Goal: Task Accomplishment & Management: Manage account settings

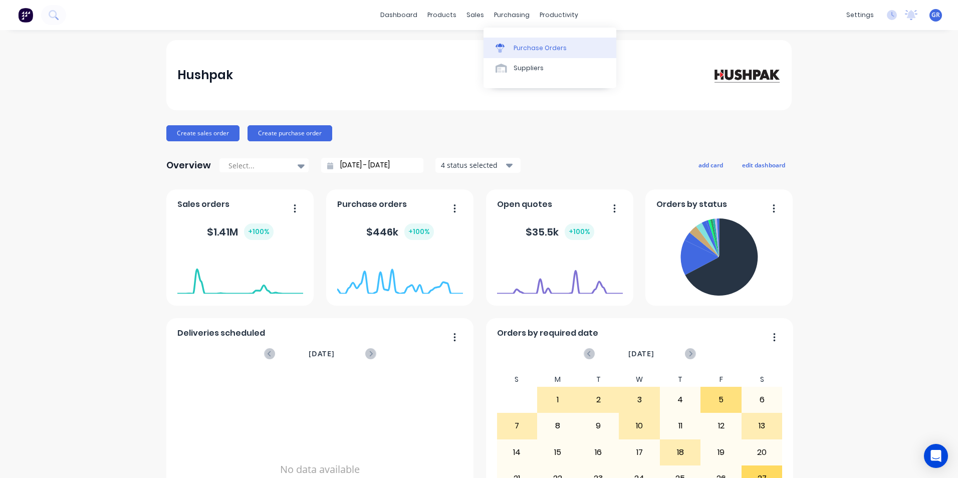
click at [526, 49] on div "Purchase Orders" at bounding box center [539, 48] width 53 height 9
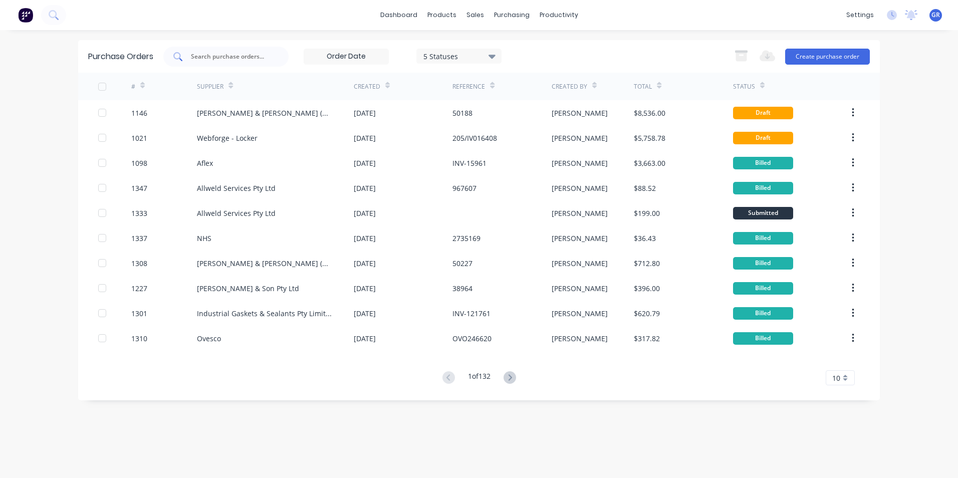
click at [252, 55] on input "text" at bounding box center [231, 57] width 83 height 10
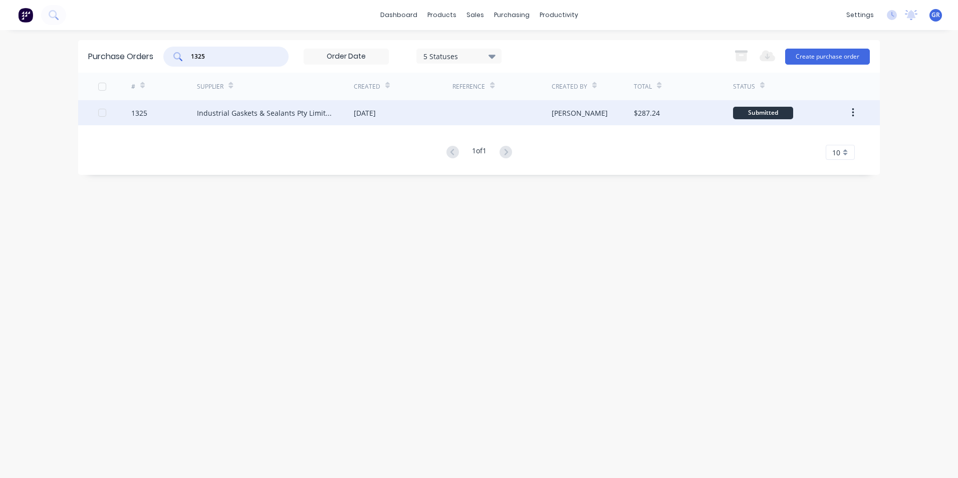
type input "1325"
click at [139, 113] on div "1325" at bounding box center [139, 113] width 16 height 11
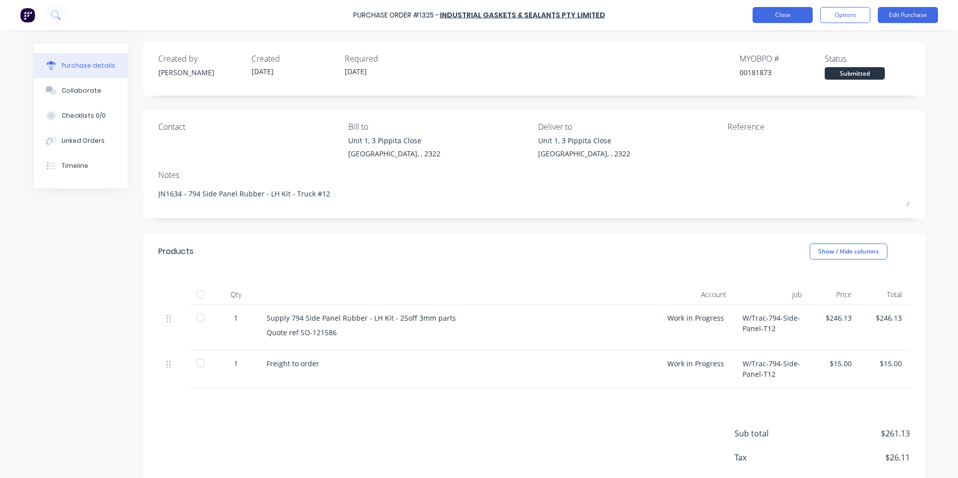
click at [772, 13] on button "Close" at bounding box center [782, 15] width 60 height 16
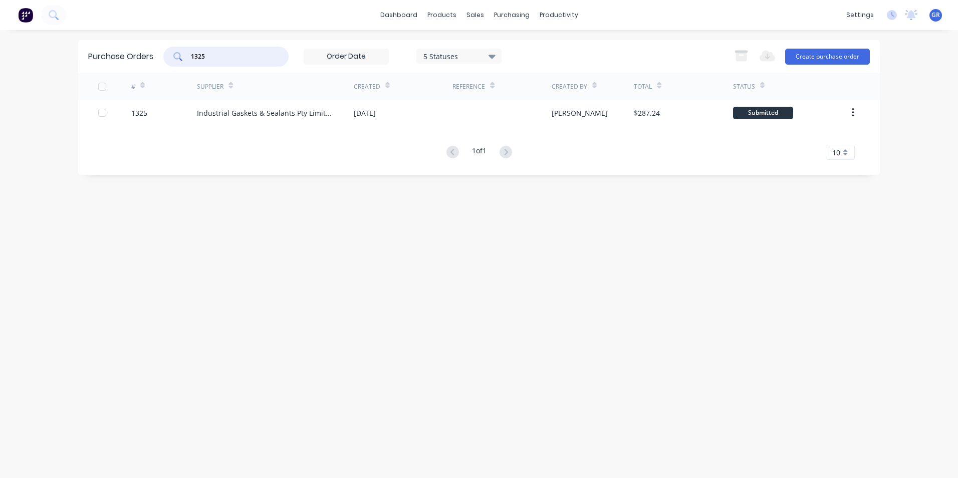
drag, startPoint x: 218, startPoint y: 57, endPoint x: 182, endPoint y: 55, distance: 36.1
click at [182, 55] on div "1325" at bounding box center [225, 57] width 125 height 20
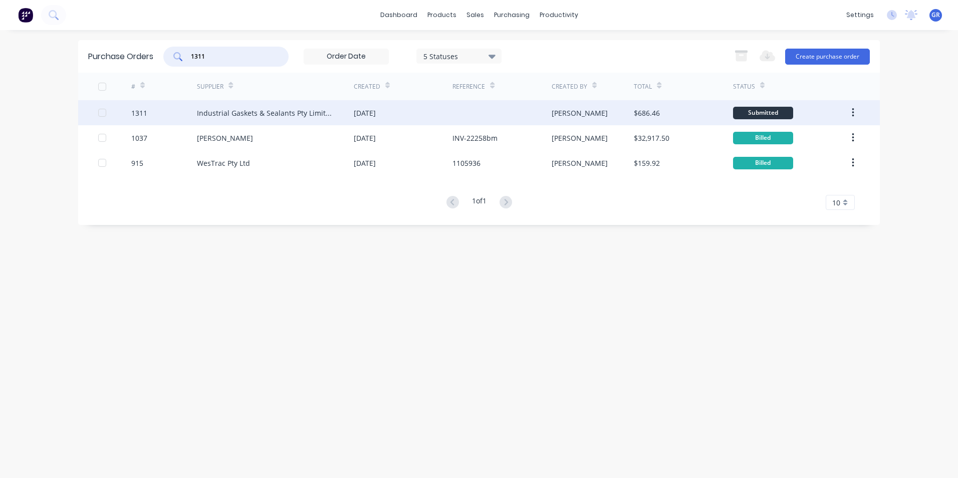
type input "1311"
click at [136, 113] on div "1311" at bounding box center [139, 113] width 16 height 11
type textarea "x"
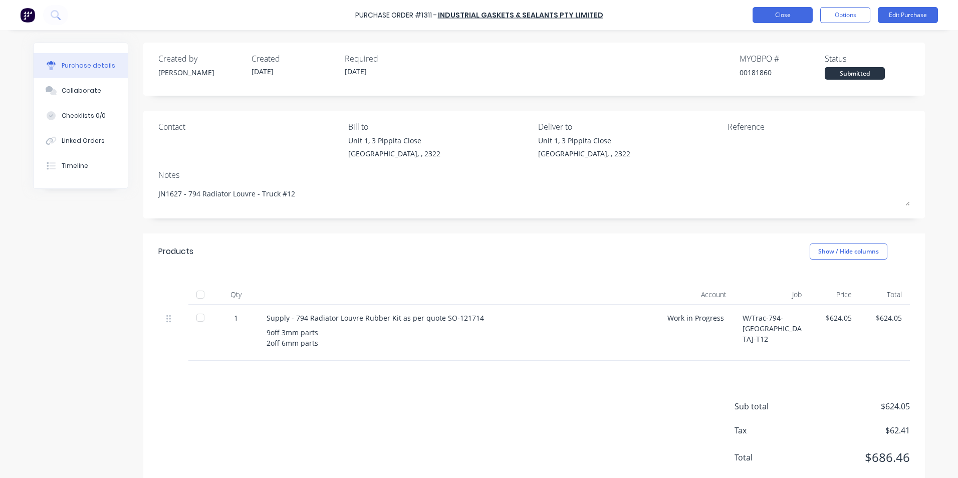
click at [773, 15] on button "Close" at bounding box center [782, 15] width 60 height 16
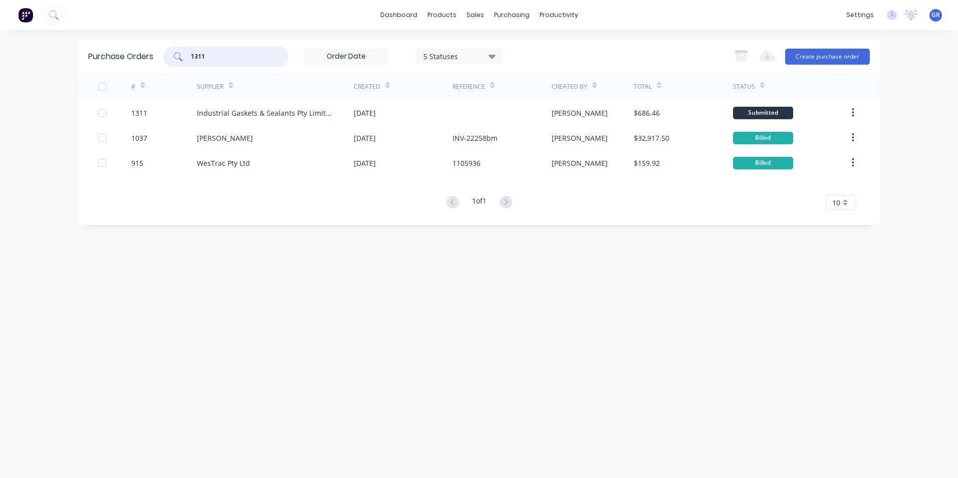
drag, startPoint x: 227, startPoint y: 58, endPoint x: 172, endPoint y: 57, distance: 55.6
click at [172, 57] on div "1311" at bounding box center [225, 57] width 125 height 20
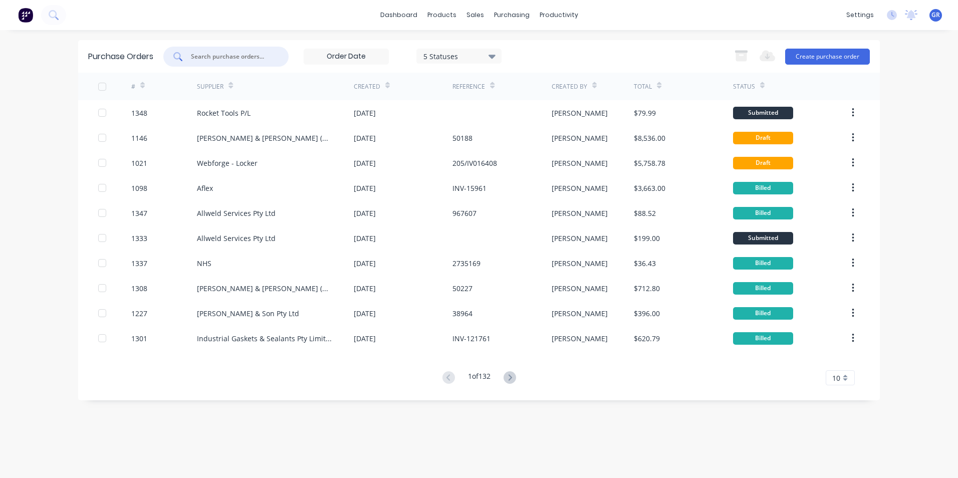
click at [210, 54] on input "text" at bounding box center [231, 57] width 83 height 10
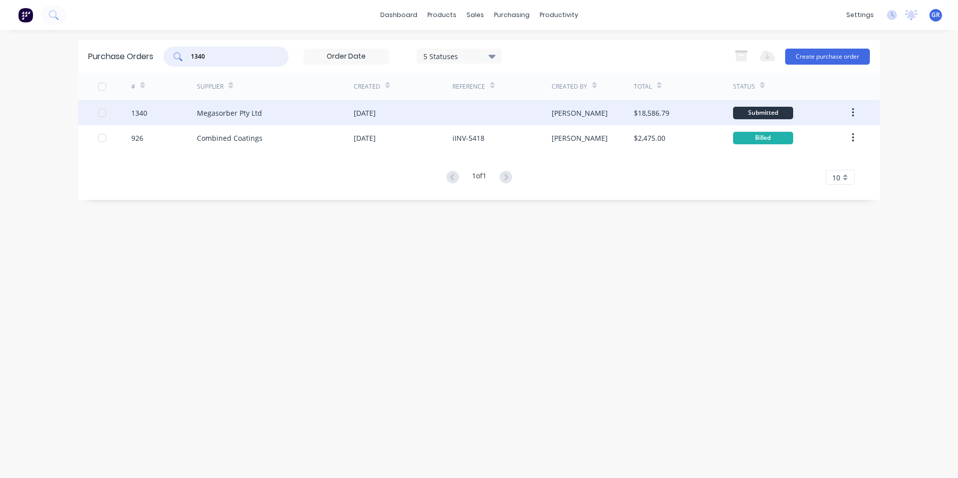
type input "1340"
click at [141, 113] on div "1340" at bounding box center [139, 113] width 16 height 11
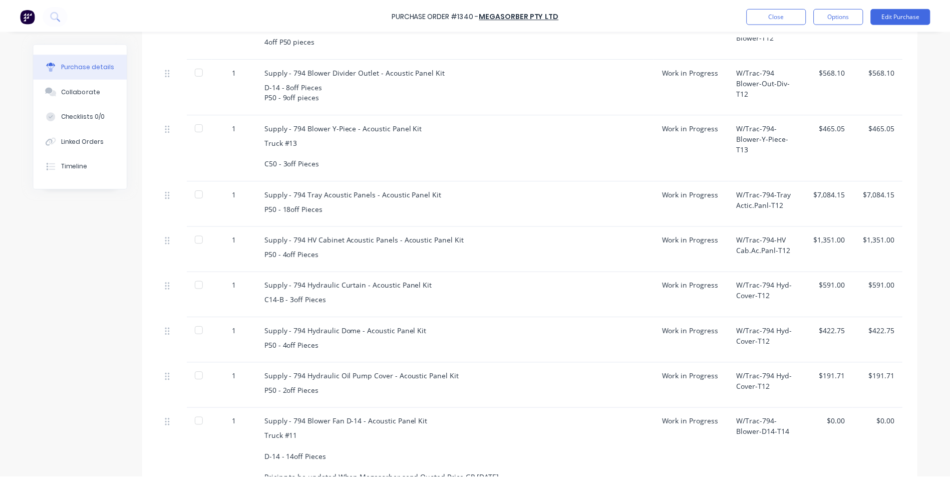
scroll to position [401, 0]
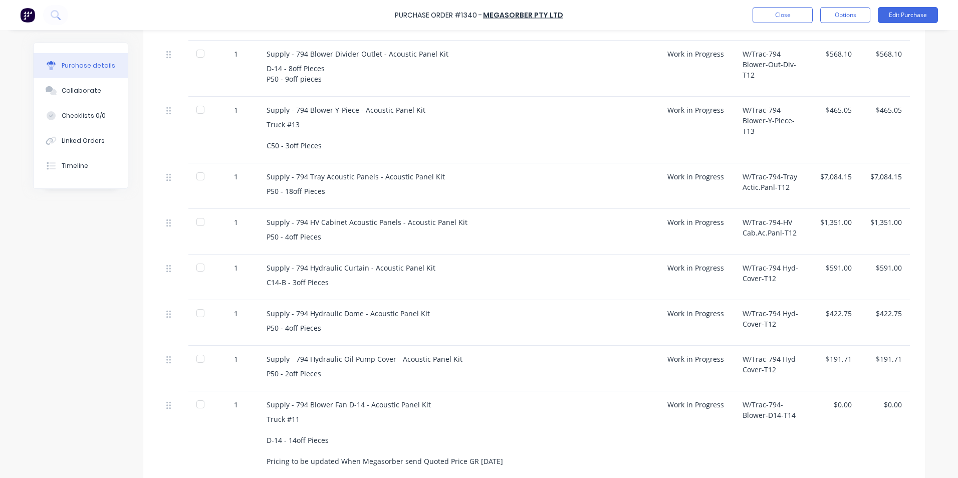
click at [832, 220] on div "$1,351.00" at bounding box center [834, 222] width 34 height 11
click at [910, 16] on button "Edit Purchase" at bounding box center [907, 15] width 60 height 16
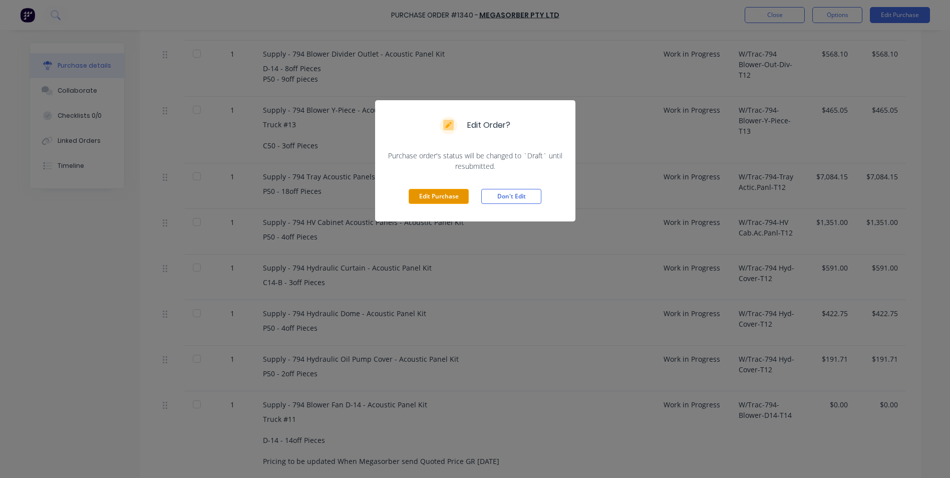
click at [438, 194] on button "Edit Purchase" at bounding box center [439, 196] width 60 height 15
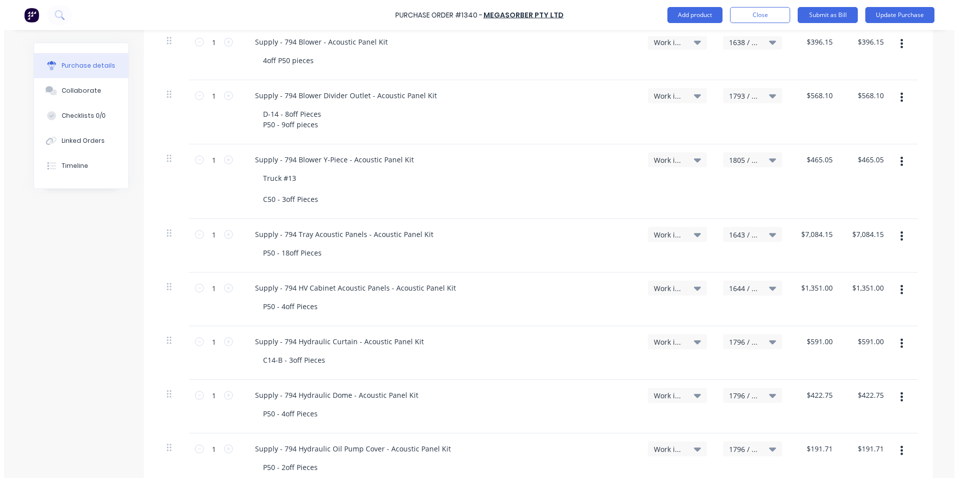
scroll to position [416, 0]
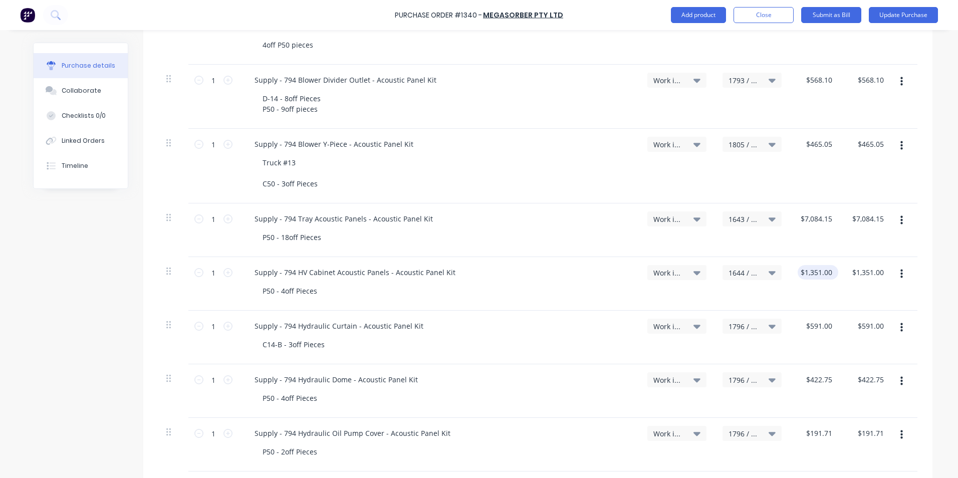
type textarea "x"
type input "1351.0000"
click at [814, 268] on input "1351.0000" at bounding box center [816, 272] width 39 height 15
click at [810, 270] on input "1351.0000" at bounding box center [816, 272] width 39 height 15
type textarea "x"
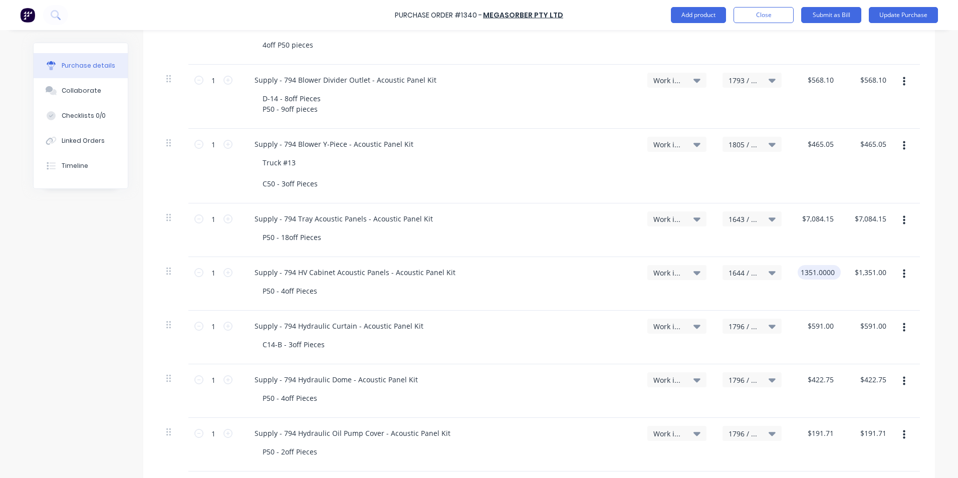
click at [810, 270] on input "1351.0000" at bounding box center [816, 272] width 39 height 15
type input "1283.45"
type textarea "x"
type input "$1,283.45"
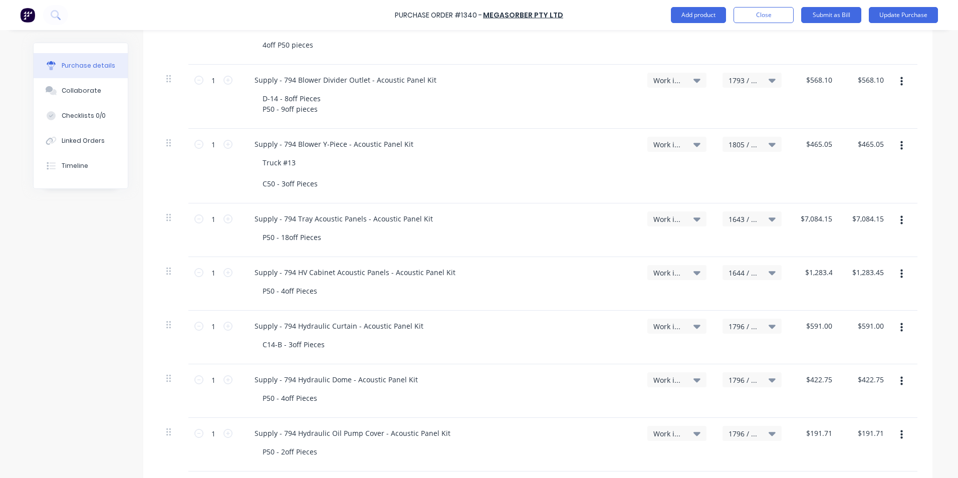
click at [818, 299] on div "$1,283.45 1283.45" at bounding box center [815, 284] width 52 height 54
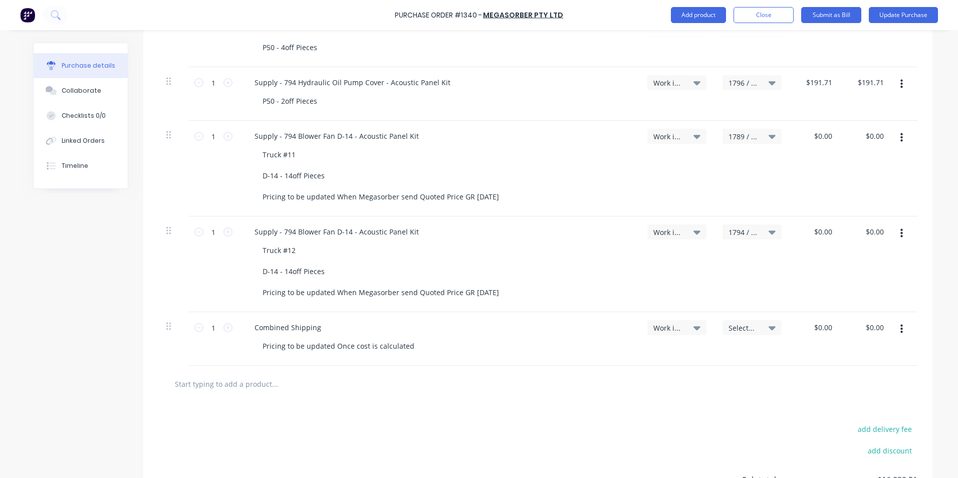
scroll to position [817, 0]
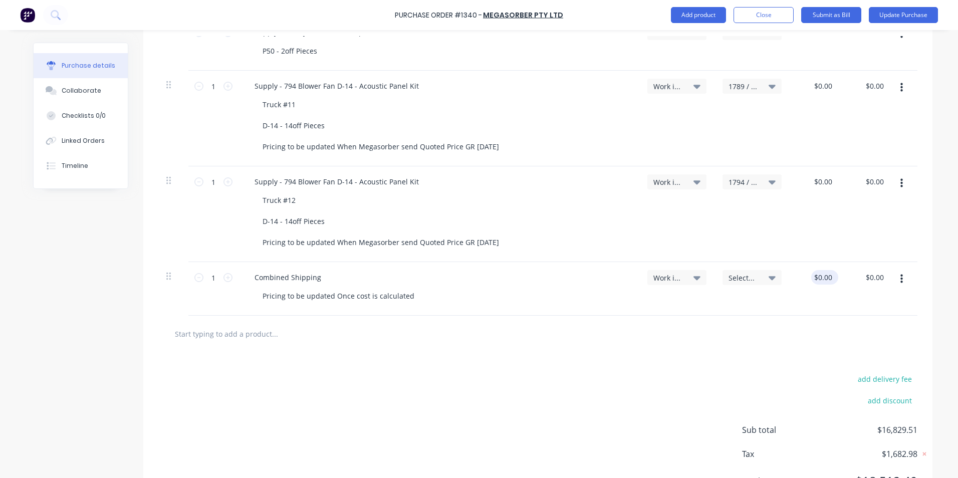
type textarea "x"
type input "0.0000"
click at [820, 278] on input "0.0000" at bounding box center [820, 277] width 27 height 15
click at [819, 277] on input "0.0000" at bounding box center [820, 277] width 27 height 15
type textarea "x"
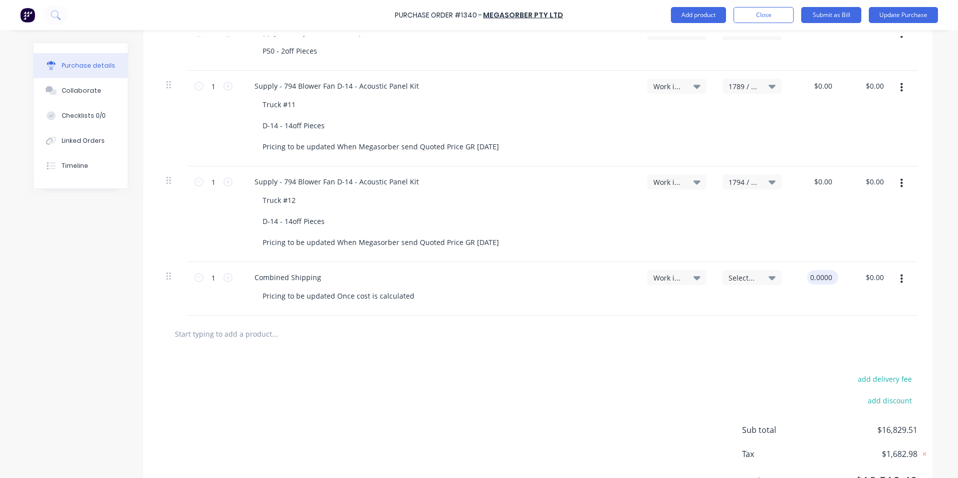
click at [819, 277] on input "0.0000" at bounding box center [820, 277] width 27 height 15
type input "870"
type textarea "x"
type input "$870.00"
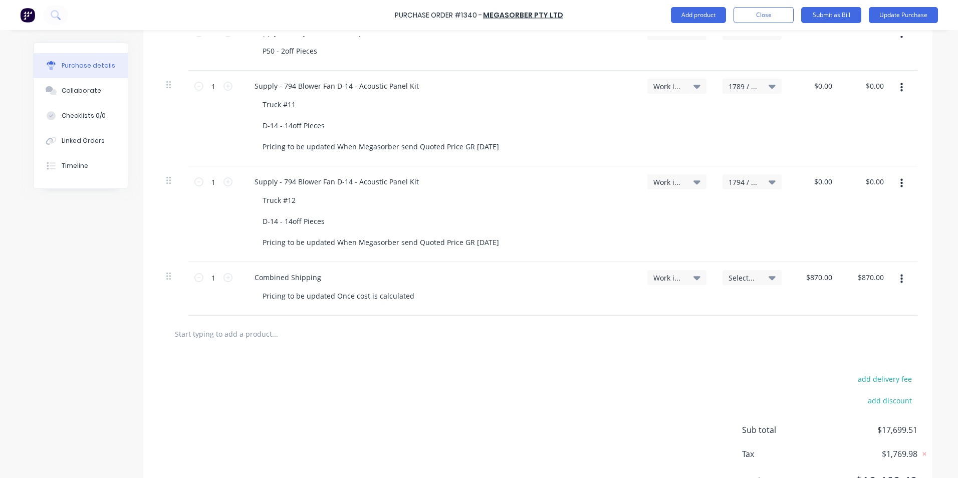
click at [801, 305] on div "$870.00 $870.00" at bounding box center [815, 289] width 52 height 54
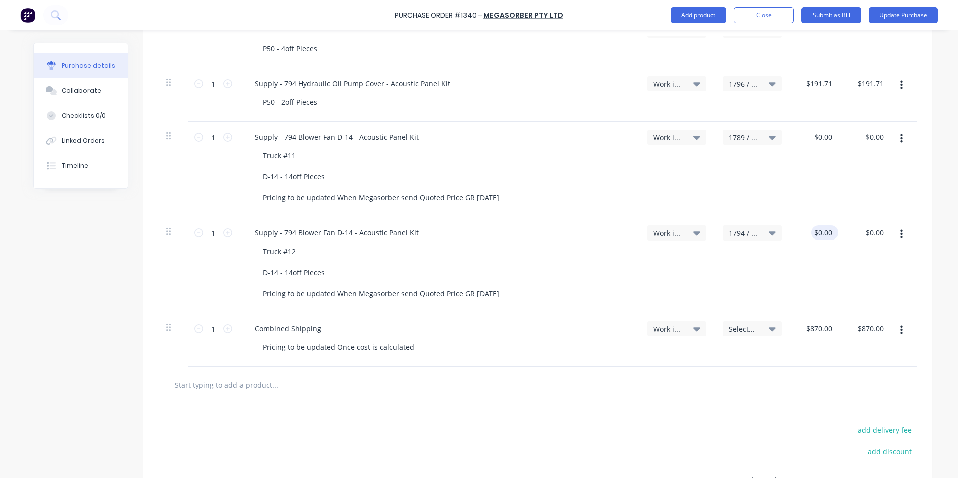
type textarea "x"
type input "0.0000"
click at [818, 231] on input "0.0000" at bounding box center [822, 232] width 23 height 15
click at [818, 232] on input "0.0000" at bounding box center [820, 232] width 27 height 15
type textarea "x"
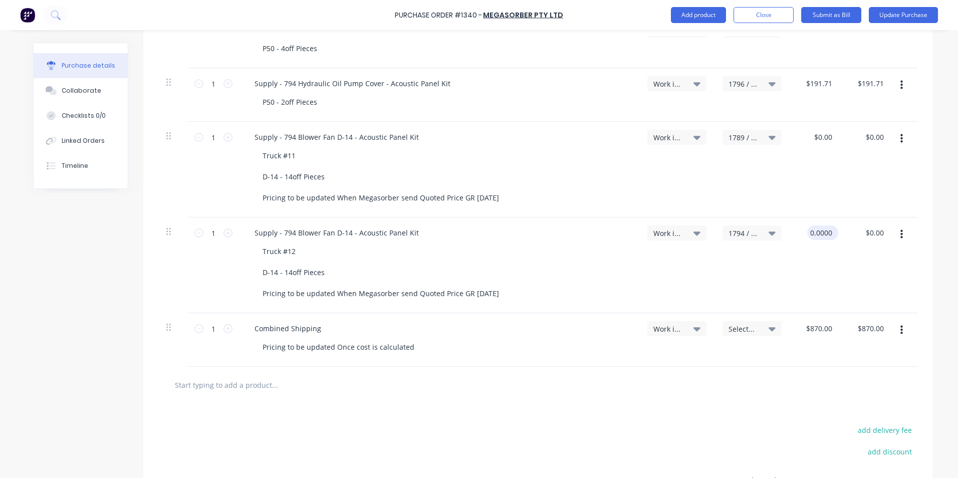
click at [818, 232] on input "0.0000" at bounding box center [820, 232] width 27 height 15
type input "678"
type textarea "x"
type input "$678.00"
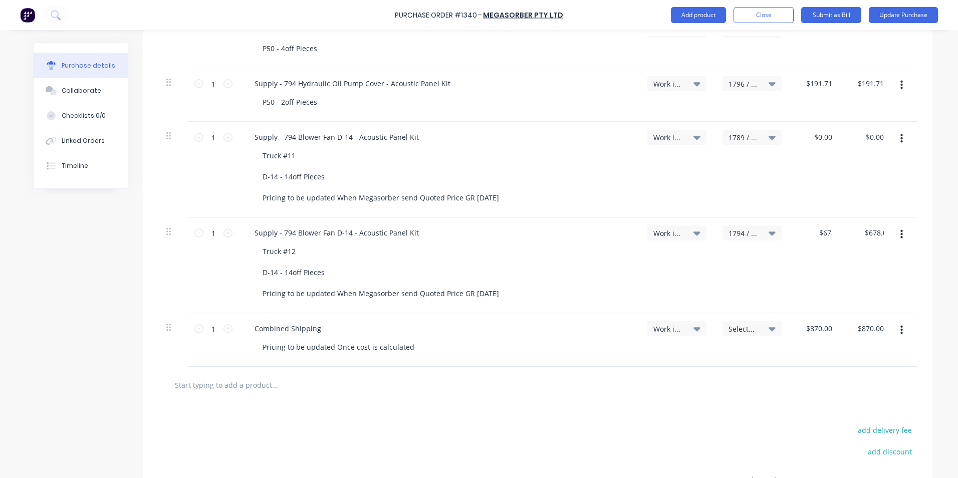
click at [821, 263] on div "$678.00 678" at bounding box center [815, 265] width 52 height 96
type textarea "x"
type input "0.0000"
click at [822, 138] on input "0.0000" at bounding box center [822, 137] width 23 height 15
type textarea "x"
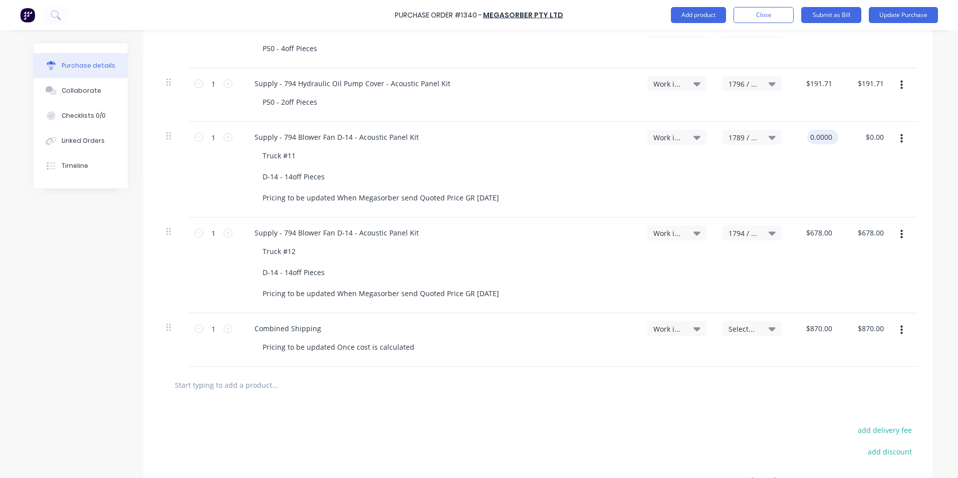
click at [822, 138] on input "0.0000" at bounding box center [820, 137] width 27 height 15
type input "678"
type textarea "x"
type input "$678.00"
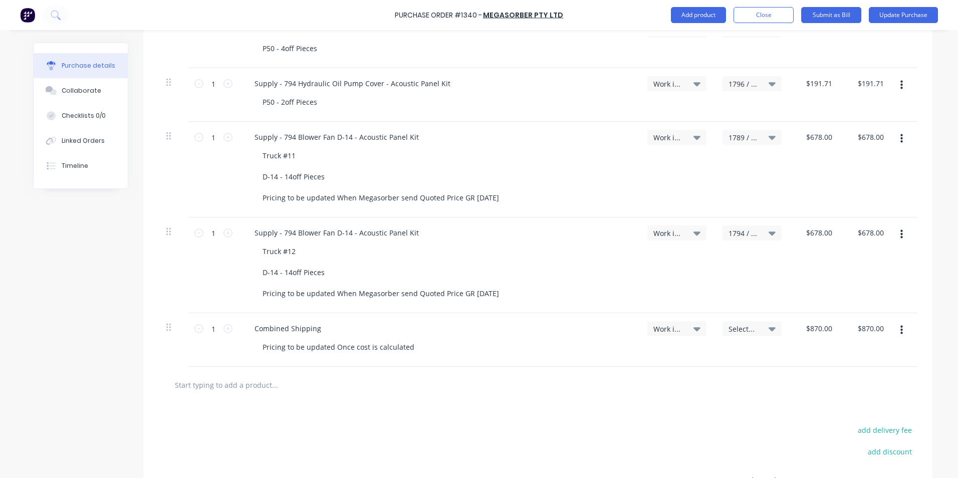
click at [795, 175] on div "$678.00 $678.00" at bounding box center [815, 170] width 52 height 96
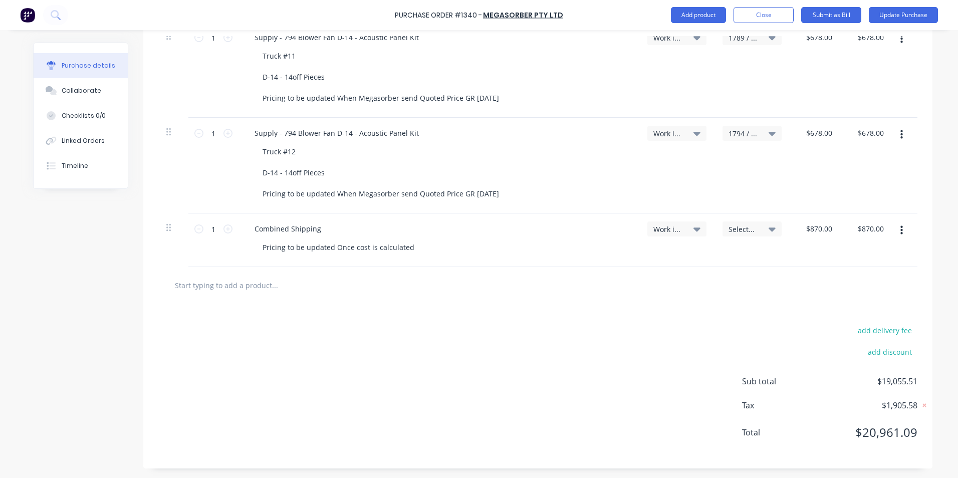
scroll to position [866, 0]
click at [901, 16] on button "Update Purchase" at bounding box center [902, 15] width 69 height 16
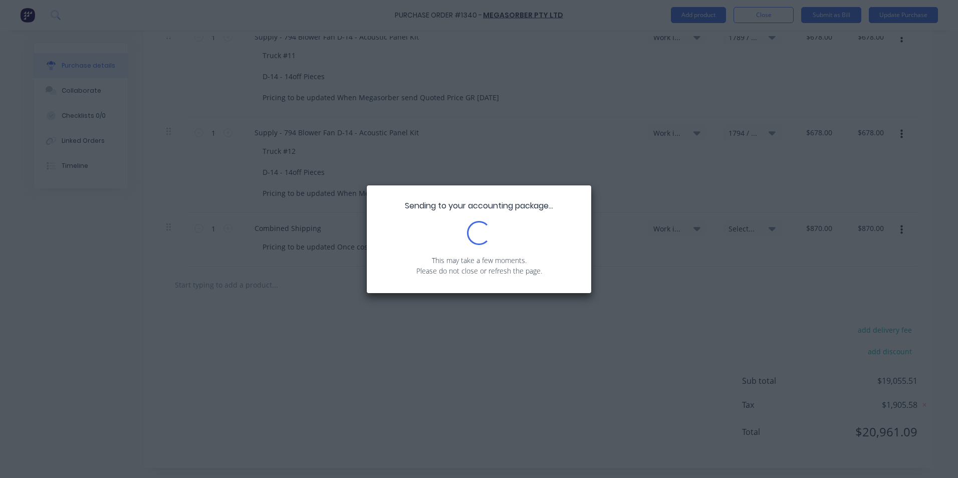
type textarea "x"
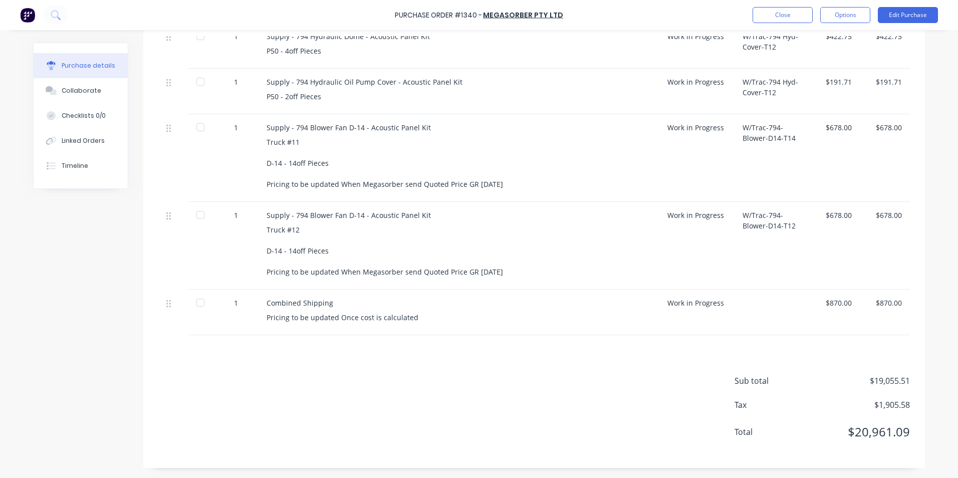
scroll to position [0, 0]
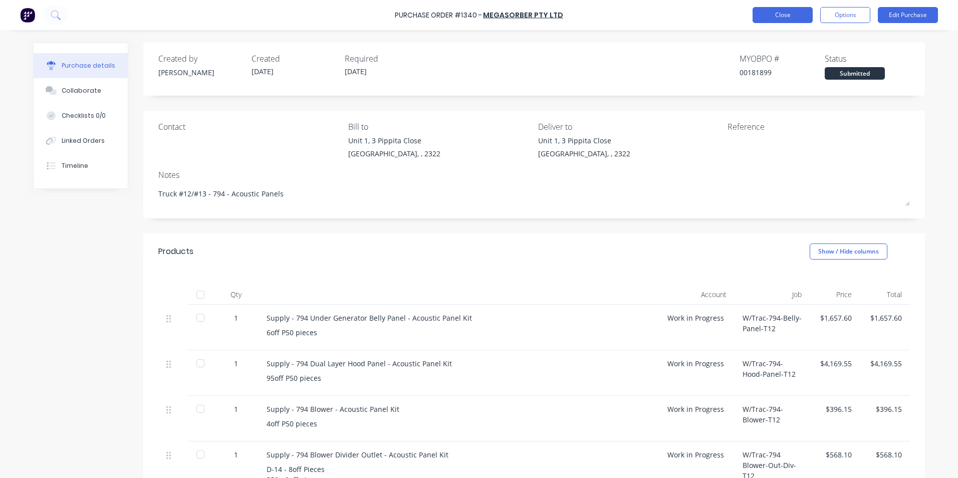
click at [790, 17] on button "Close" at bounding box center [782, 15] width 60 height 16
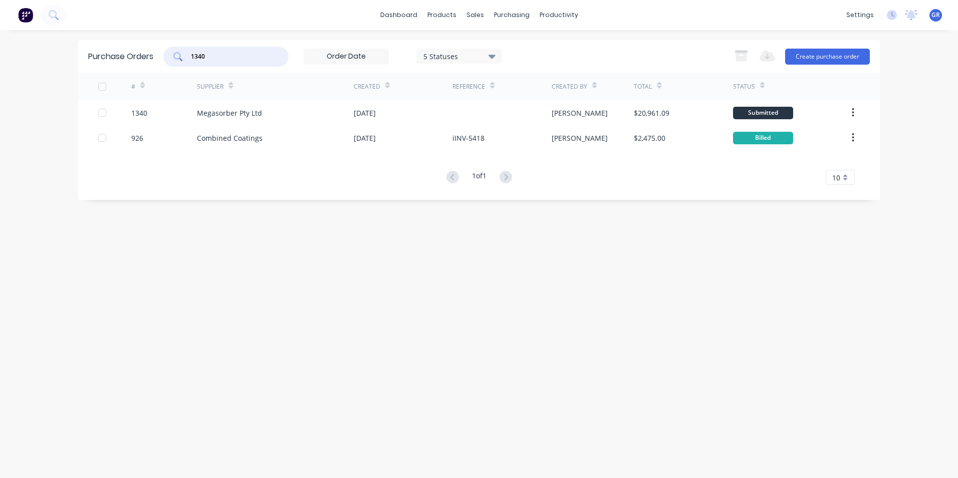
drag, startPoint x: 217, startPoint y: 55, endPoint x: 127, endPoint y: 50, distance: 90.3
click at [127, 50] on div "Purchase Orders 1340 5 Statuses 5 Statuses Export to Excel (XLSX) Create purcha…" at bounding box center [478, 56] width 801 height 33
